Goal: Task Accomplishment & Management: Manage account settings

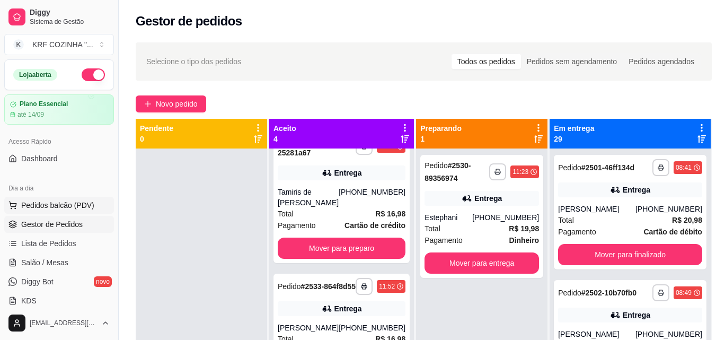
click at [47, 205] on span "Pedidos balcão (PDV)" at bounding box center [57, 205] width 73 height 11
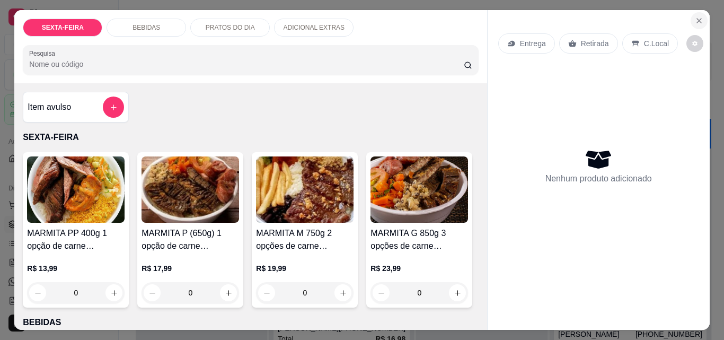
click at [697, 19] on icon "Close" at bounding box center [699, 21] width 4 height 4
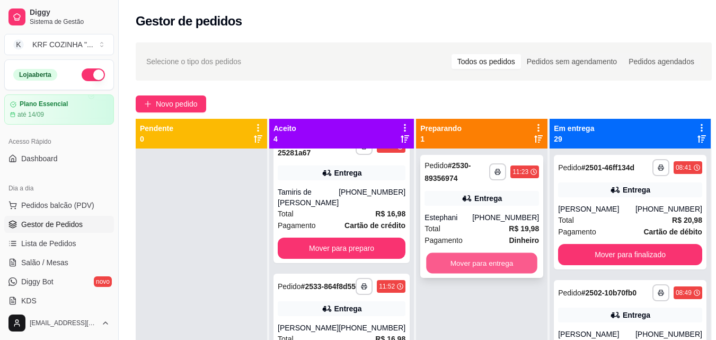
click at [475, 261] on button "Mover para entrega" at bounding box center [481, 263] width 111 height 21
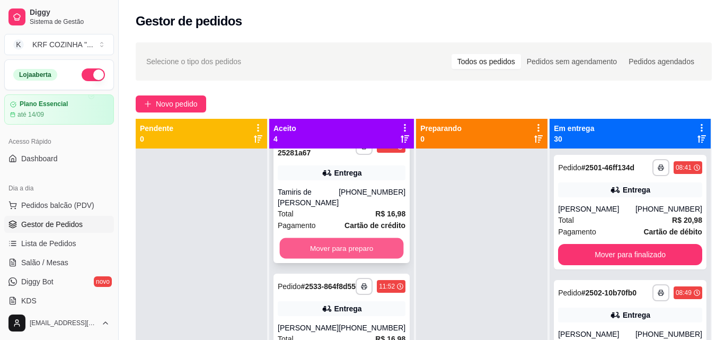
click at [321, 245] on button "Mover para preparo" at bounding box center [342, 248] width 124 height 21
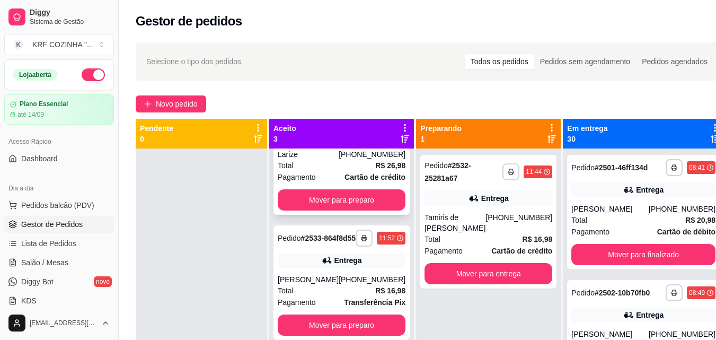
scroll to position [15, 0]
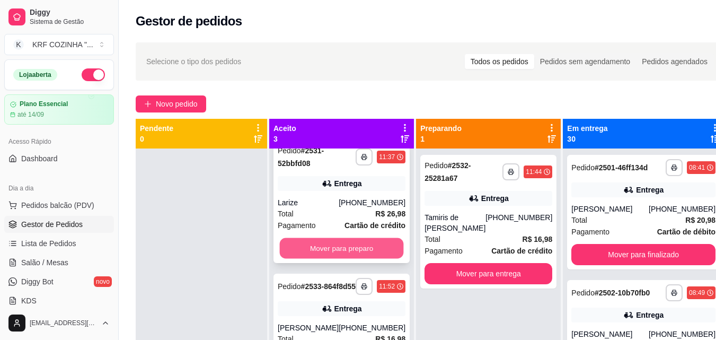
click at [350, 246] on button "Mover para preparo" at bounding box center [342, 248] width 124 height 21
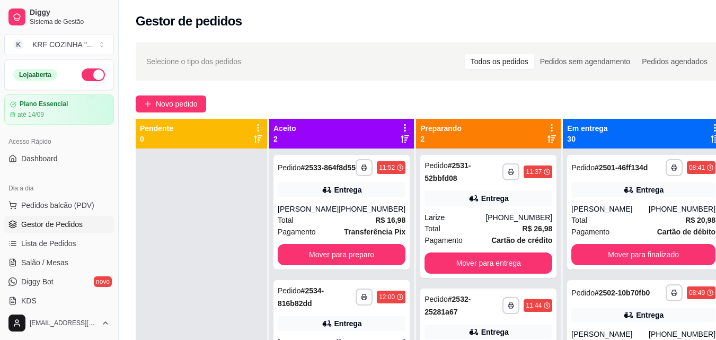
scroll to position [0, 0]
click at [352, 265] on button "Mover para preparo" at bounding box center [342, 254] width 124 height 21
click at [352, 265] on div "Mover para preparo" at bounding box center [342, 254] width 128 height 21
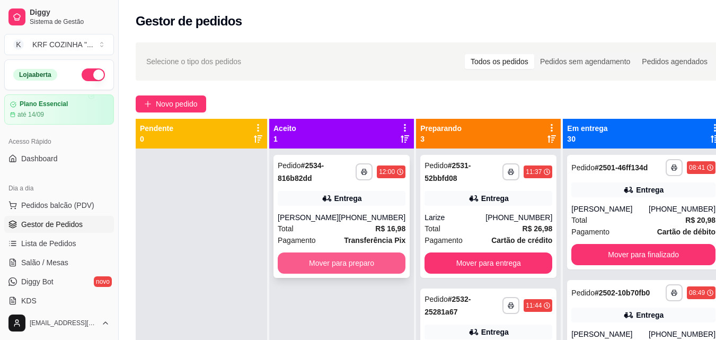
click at [336, 264] on button "Mover para preparo" at bounding box center [342, 262] width 128 height 21
click at [355, 256] on button "Mover para preparo" at bounding box center [342, 262] width 128 height 21
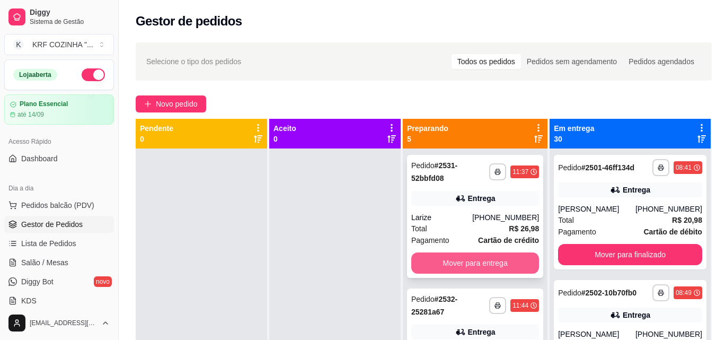
click at [495, 255] on button "Mover para entrega" at bounding box center [475, 262] width 128 height 21
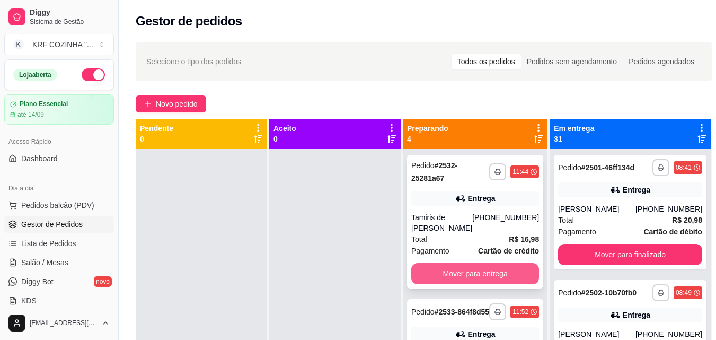
click at [492, 273] on button "Mover para entrega" at bounding box center [475, 273] width 128 height 21
click at [492, 273] on div "Mover para entrega" at bounding box center [475, 273] width 128 height 21
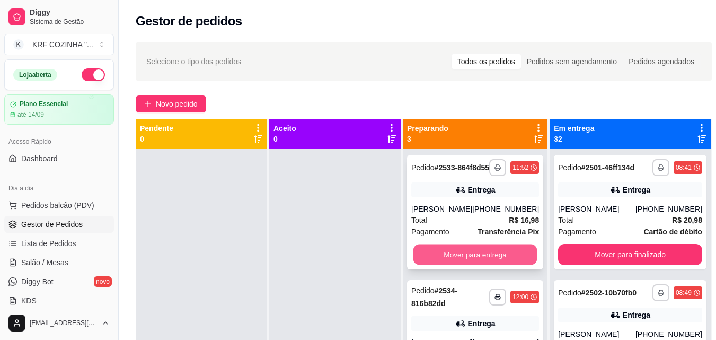
click at [486, 265] on button "Mover para entrega" at bounding box center [475, 254] width 124 height 21
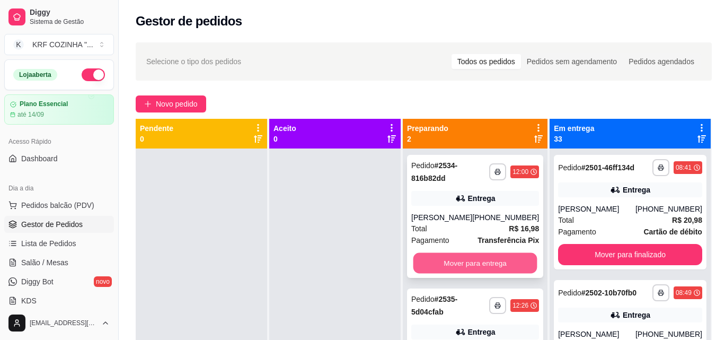
click at [485, 264] on button "Mover para entrega" at bounding box center [475, 263] width 124 height 21
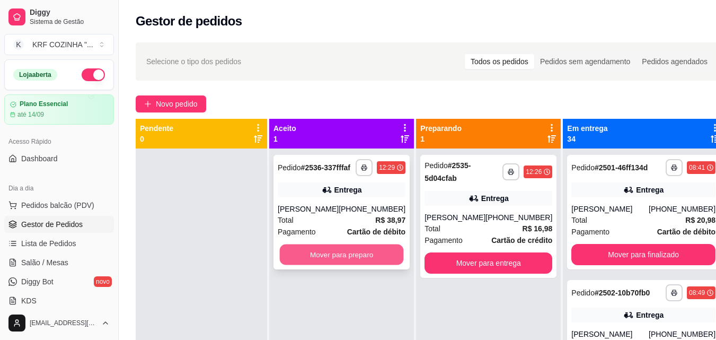
click at [346, 261] on button "Mover para preparo" at bounding box center [342, 254] width 124 height 21
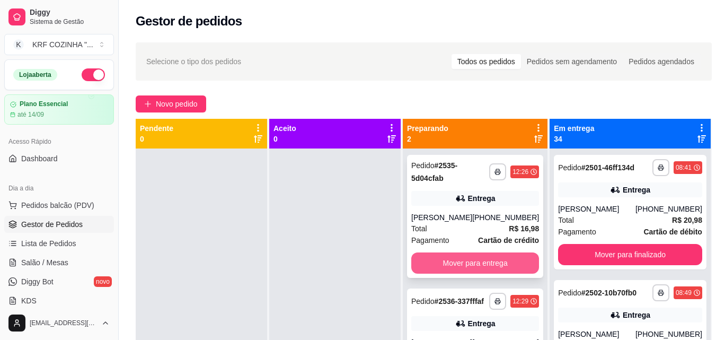
click at [498, 265] on button "Mover para entrega" at bounding box center [475, 262] width 128 height 21
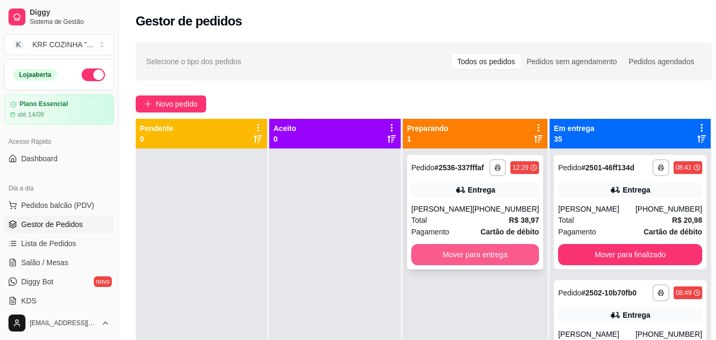
click at [499, 262] on button "Mover para entrega" at bounding box center [475, 254] width 128 height 21
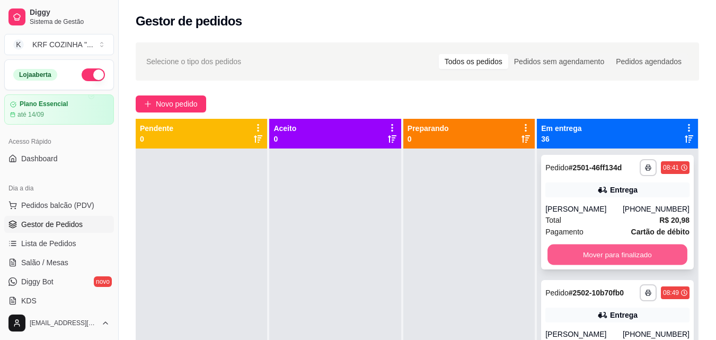
click at [632, 258] on button "Mover para finalizado" at bounding box center [617, 254] width 140 height 21
click at [614, 256] on button "Mover para finalizado" at bounding box center [617, 254] width 144 height 21
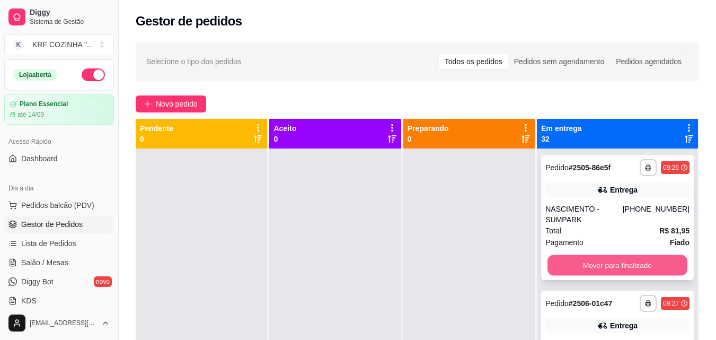
click at [614, 269] on button "Mover para finalizado" at bounding box center [617, 265] width 140 height 21
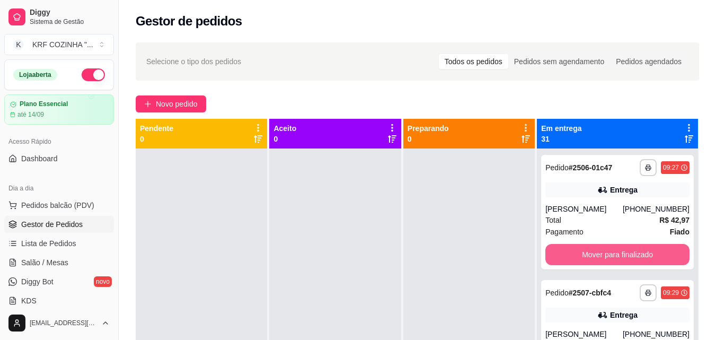
click at [614, 265] on button "Mover para finalizado" at bounding box center [617, 254] width 144 height 21
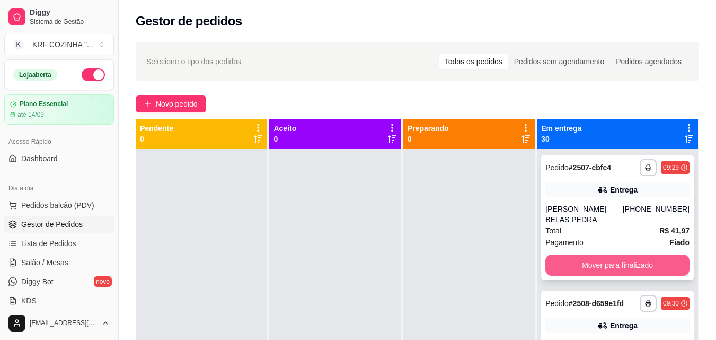
click at [618, 276] on button "Mover para finalizado" at bounding box center [617, 264] width 144 height 21
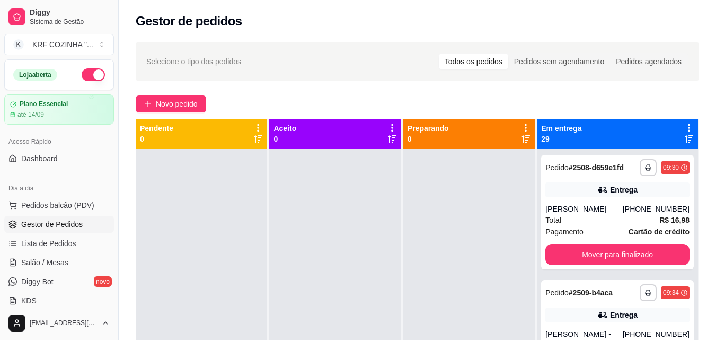
click at [622, 281] on div "**********" at bounding box center [617, 318] width 161 height 340
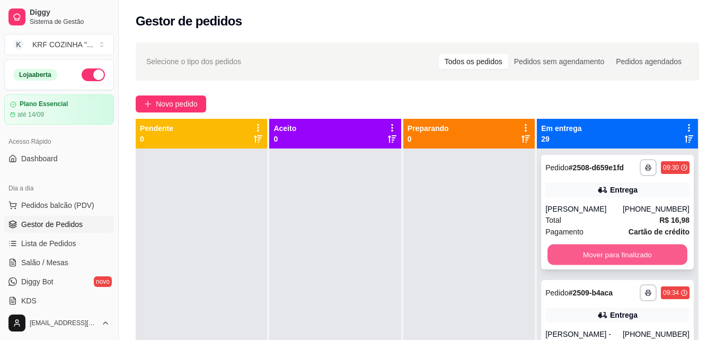
click at [625, 259] on button "Mover para finalizado" at bounding box center [617, 254] width 140 height 21
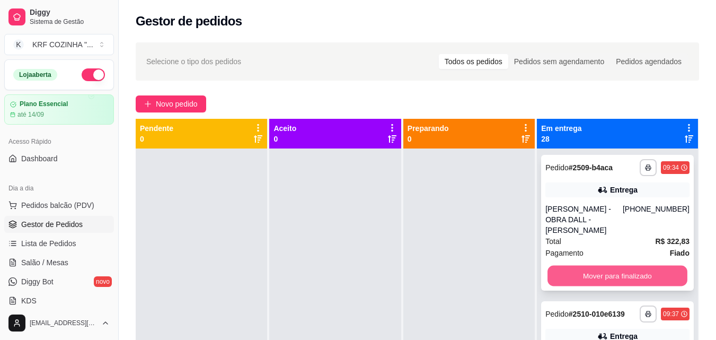
click at [636, 283] on button "Mover para finalizado" at bounding box center [617, 275] width 140 height 21
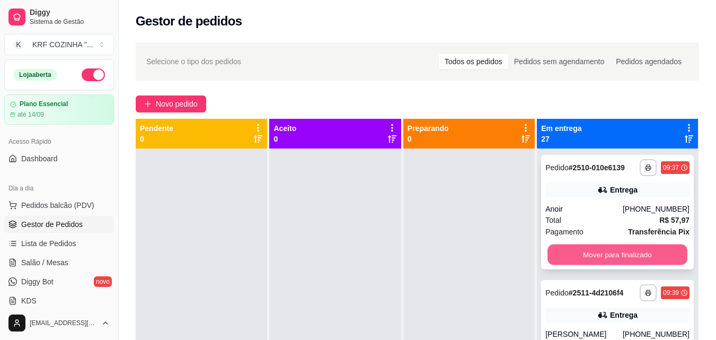
click at [632, 264] on button "Mover para finalizado" at bounding box center [617, 254] width 140 height 21
click at [624, 258] on button "Mover para finalizado" at bounding box center [617, 254] width 144 height 21
click at [624, 262] on button "Mover para finalizado" at bounding box center [617, 254] width 144 height 21
click at [624, 262] on button "Mover para finalizado" at bounding box center [617, 254] width 140 height 21
click at [623, 262] on button "Mover para finalizado" at bounding box center [617, 254] width 140 height 21
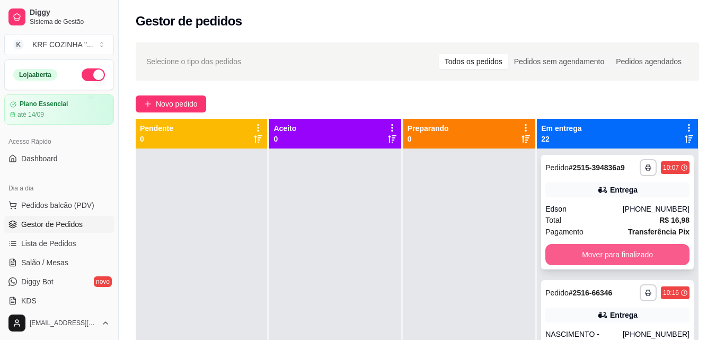
click at [619, 260] on button "Mover para finalizado" at bounding box center [617, 254] width 144 height 21
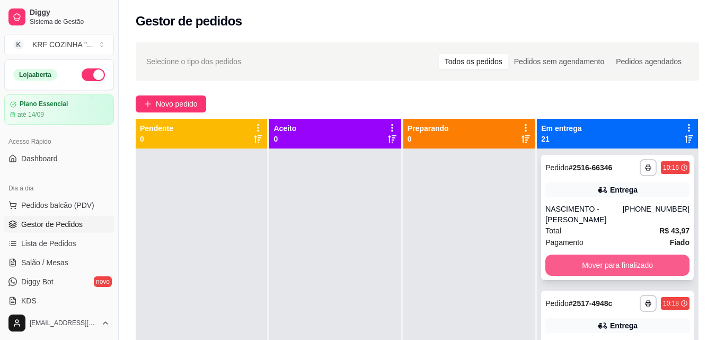
click at [622, 276] on button "Mover para finalizado" at bounding box center [617, 264] width 144 height 21
click at [618, 272] on button "Mover para finalizado" at bounding box center [617, 265] width 140 height 21
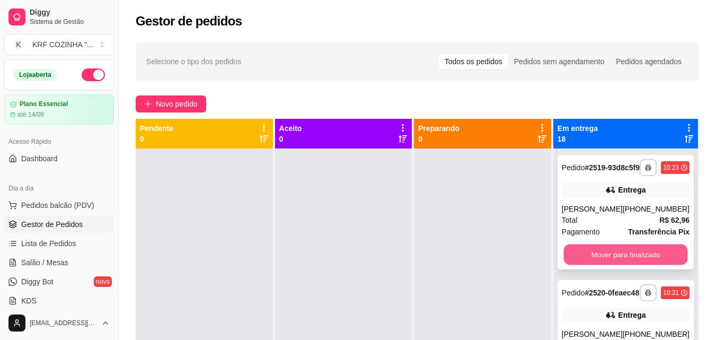
click at [621, 256] on button "Mover para finalizado" at bounding box center [625, 254] width 124 height 21
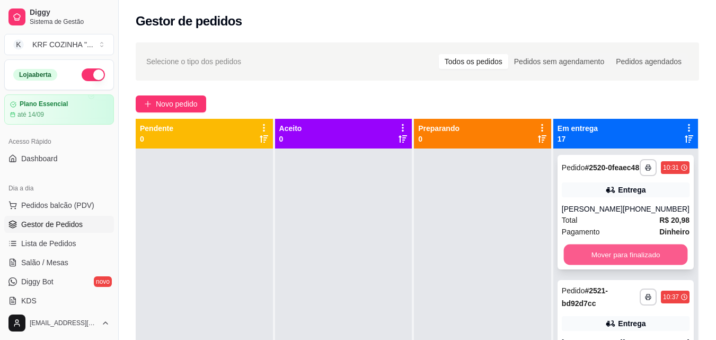
click at [619, 256] on button "Mover para finalizado" at bounding box center [625, 254] width 124 height 21
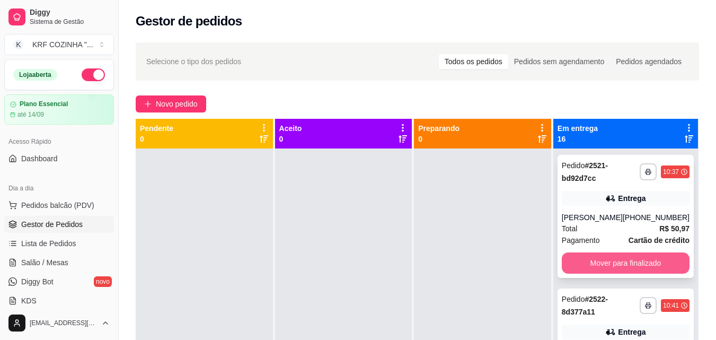
click at [628, 273] on button "Mover para finalizado" at bounding box center [626, 262] width 128 height 21
click at [620, 257] on button "Mover para finalizado" at bounding box center [625, 263] width 124 height 21
click at [618, 267] on button "Mover para finalizado" at bounding box center [625, 263] width 124 height 21
click at [620, 258] on button "Mover para finalizado" at bounding box center [625, 263] width 124 height 21
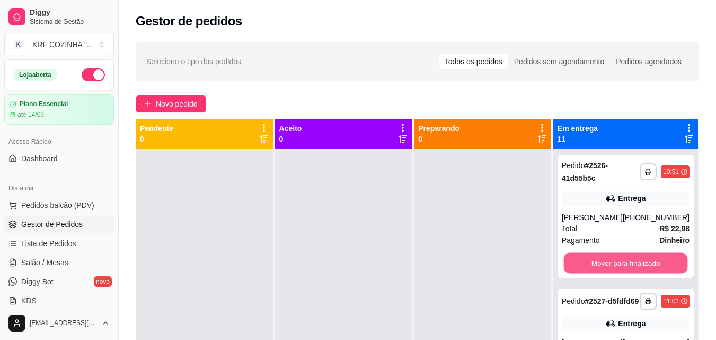
click at [620, 258] on button "Mover para finalizado" at bounding box center [625, 263] width 124 height 21
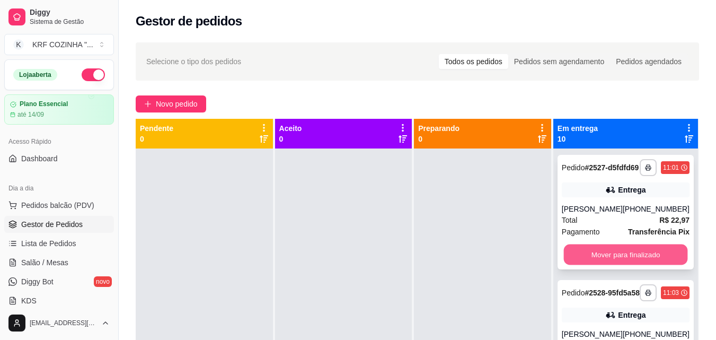
click at [613, 261] on button "Mover para finalizado" at bounding box center [625, 254] width 124 height 21
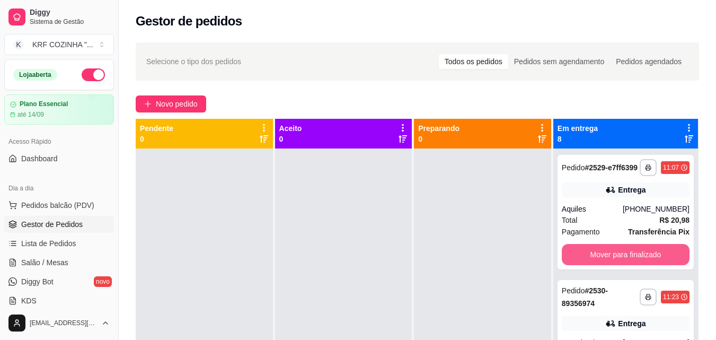
click at [613, 261] on button "Mover para finalizado" at bounding box center [626, 254] width 128 height 21
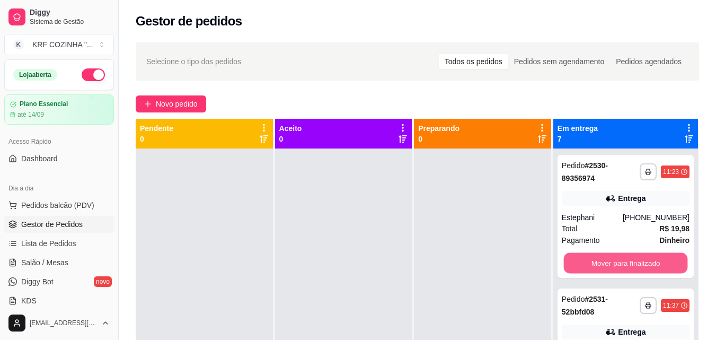
click at [613, 261] on button "Mover para finalizado" at bounding box center [625, 263] width 124 height 21
click at [632, 253] on button "Mover para finalizado" at bounding box center [626, 262] width 128 height 21
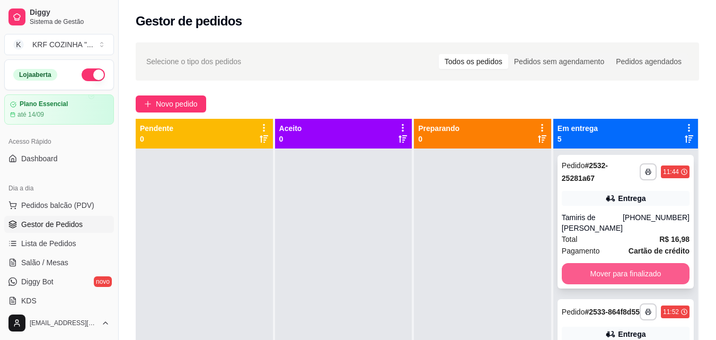
click at [634, 270] on button "Mover para finalizado" at bounding box center [626, 273] width 128 height 21
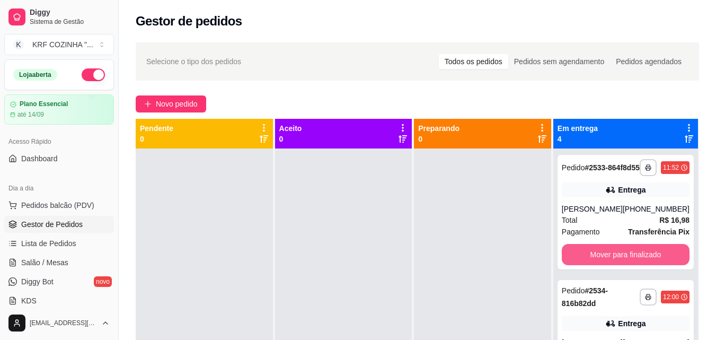
click at [634, 265] on button "Mover para finalizado" at bounding box center [626, 254] width 128 height 21
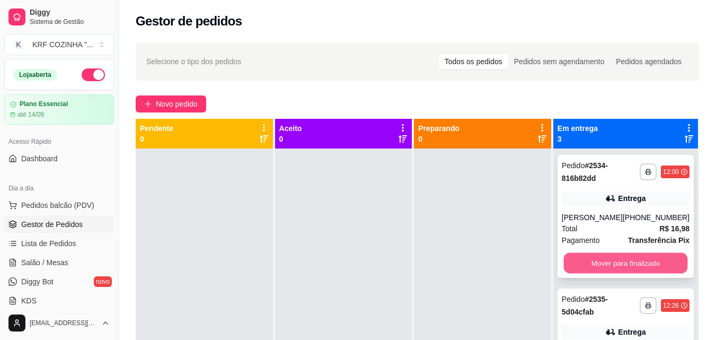
click at [633, 264] on button "Mover para finalizado" at bounding box center [625, 263] width 124 height 21
click at [633, 262] on button "Mover para finalizado" at bounding box center [625, 263] width 124 height 21
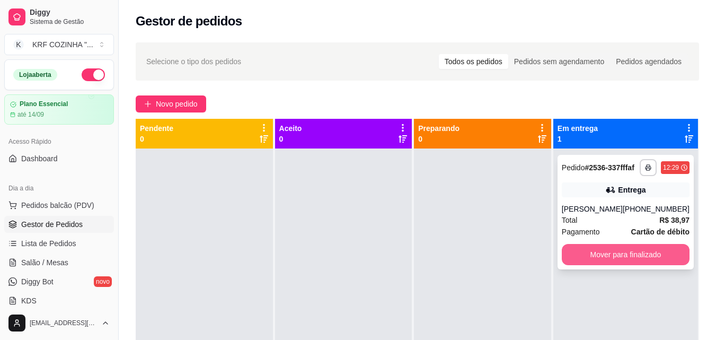
click at [641, 263] on button "Mover para finalizado" at bounding box center [626, 254] width 128 height 21
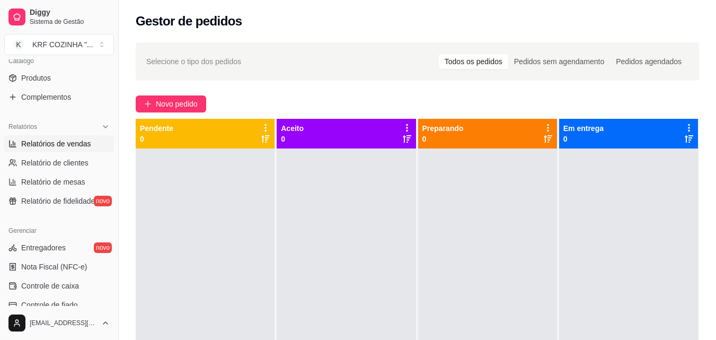
scroll to position [265, 0]
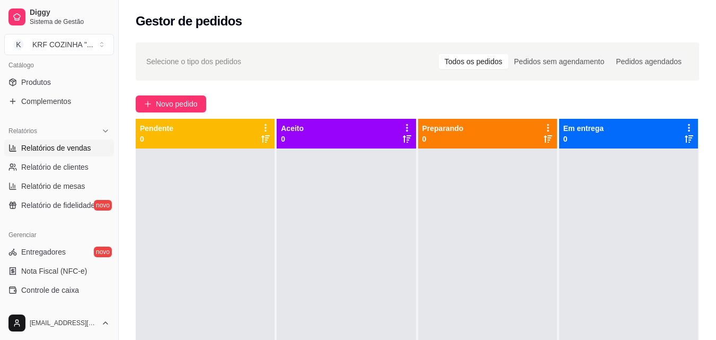
click at [67, 144] on span "Relatórios de vendas" at bounding box center [56, 148] width 70 height 11
select select "ALL"
select select "0"
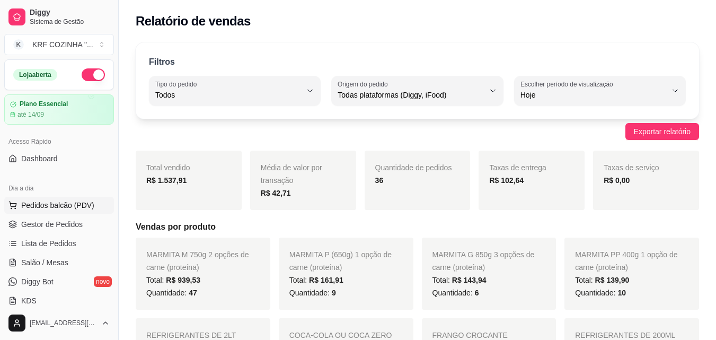
click at [62, 205] on span "Pedidos balcão (PDV)" at bounding box center [57, 205] width 73 height 11
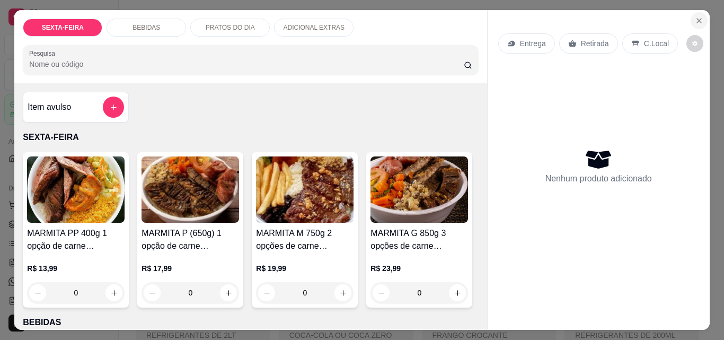
click at [695, 17] on icon "Close" at bounding box center [699, 20] width 8 height 8
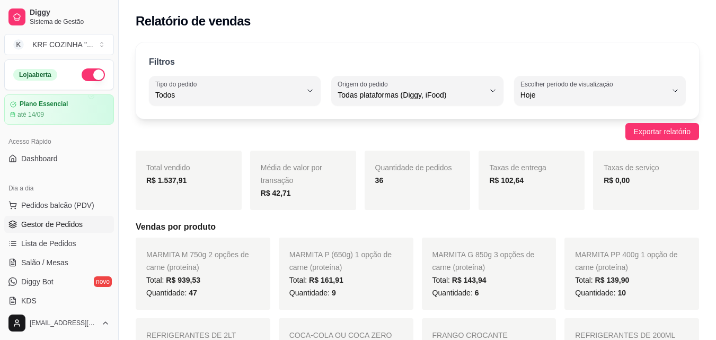
click at [57, 223] on span "Gestor de Pedidos" at bounding box center [51, 224] width 61 height 11
